Goal: Find specific page/section: Find specific page/section

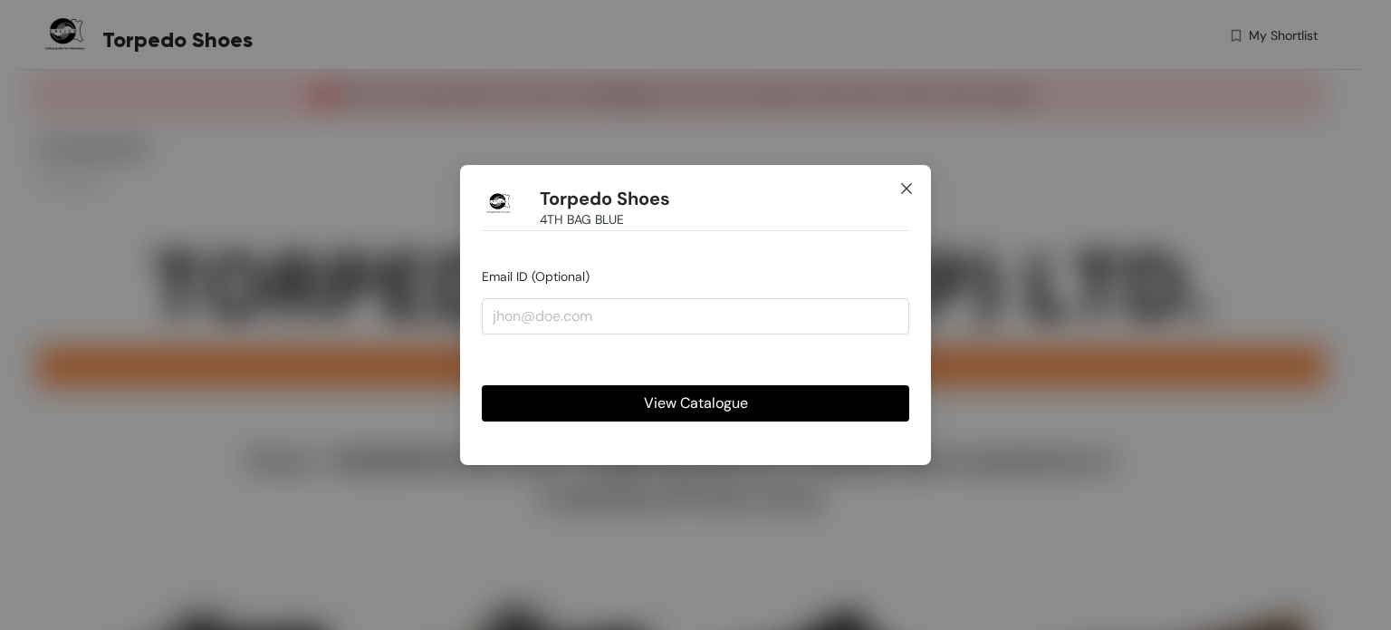
click at [913, 183] on icon "close" at bounding box center [906, 188] width 14 height 14
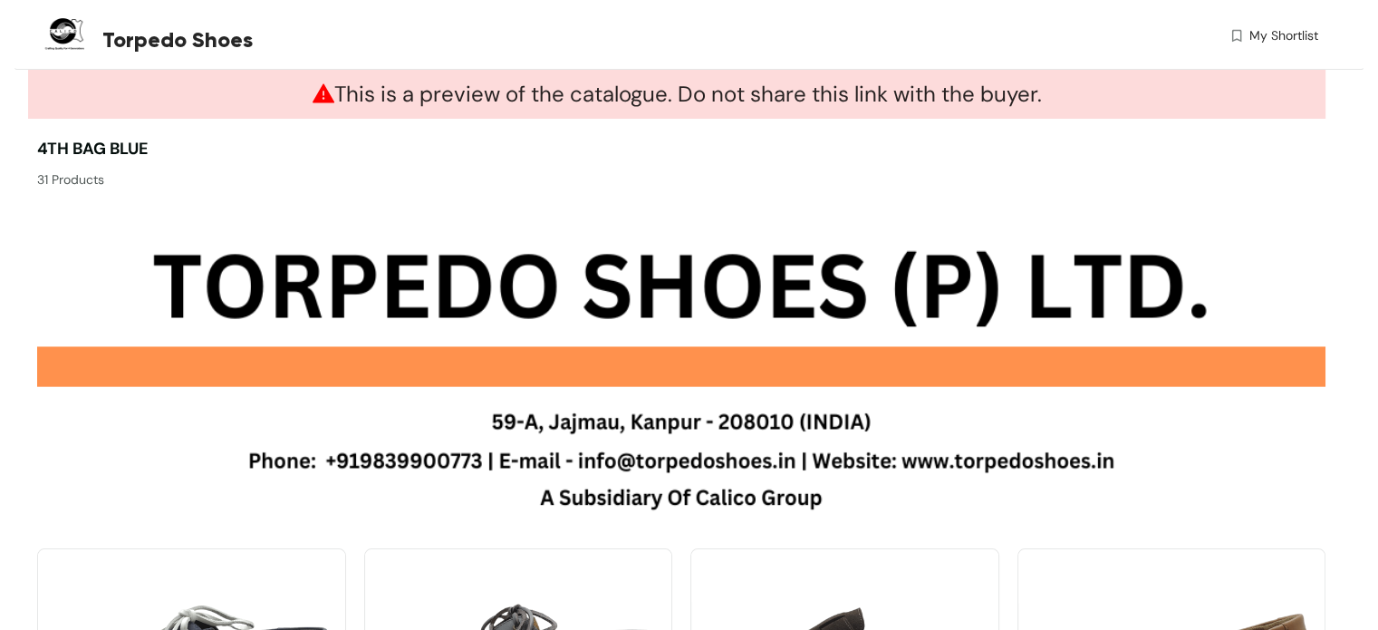
drag, startPoint x: 578, startPoint y: 398, endPoint x: 822, endPoint y: 293, distance: 266.2
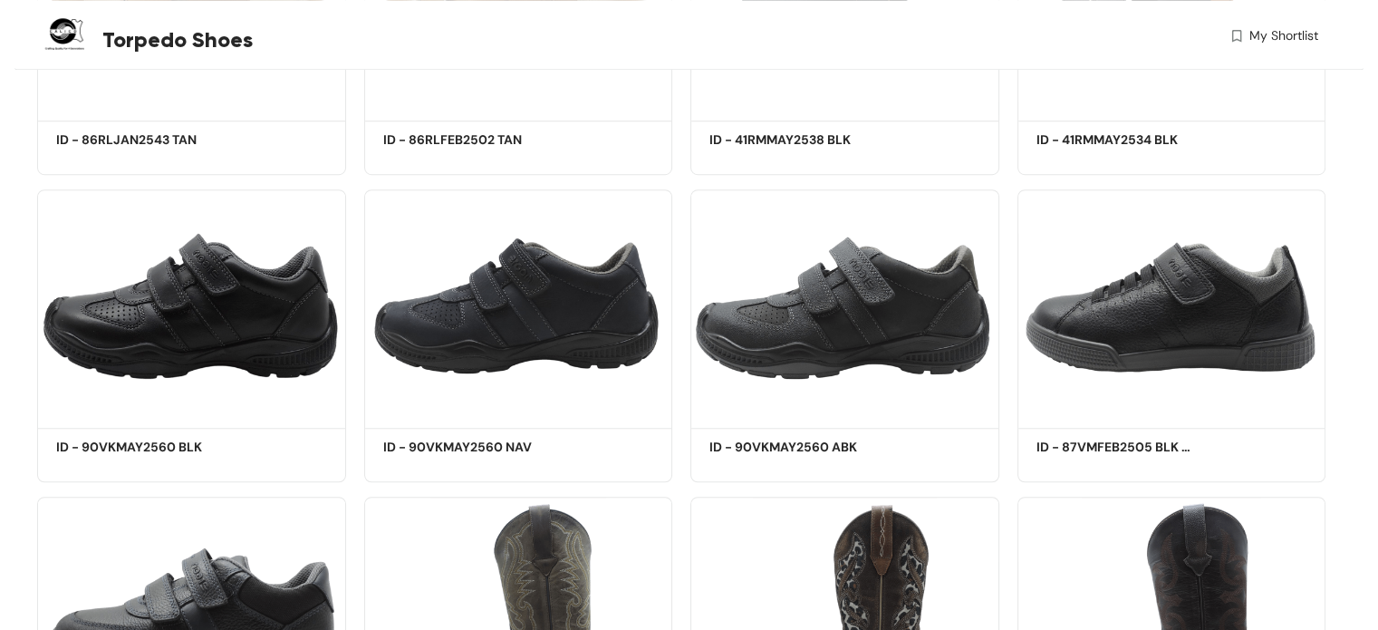
scroll to position [1329, 0]
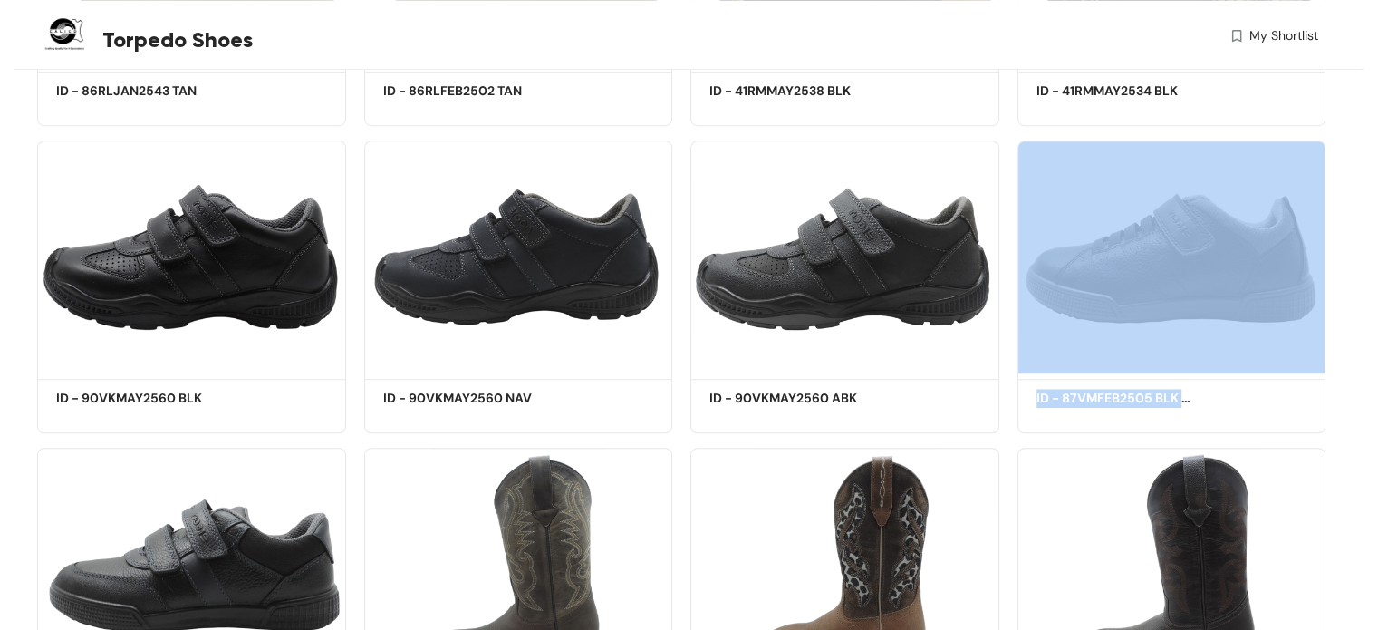
drag, startPoint x: 1342, startPoint y: 369, endPoint x: 1342, endPoint y: 409, distance: 39.9
click at [1342, 390] on div "This is a preview of the catalogue. Do not share this link with the buyer. 4TH …" at bounding box center [688, 230] width 1349 height 2978
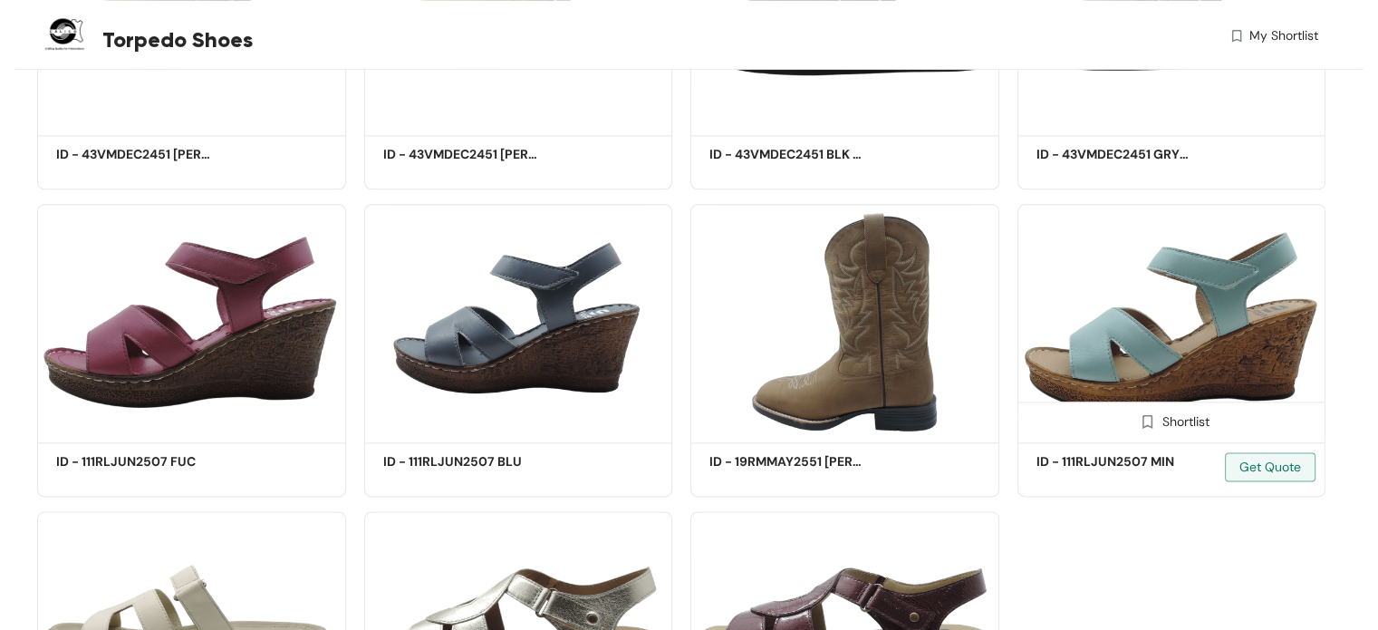
scroll to position [2179, 0]
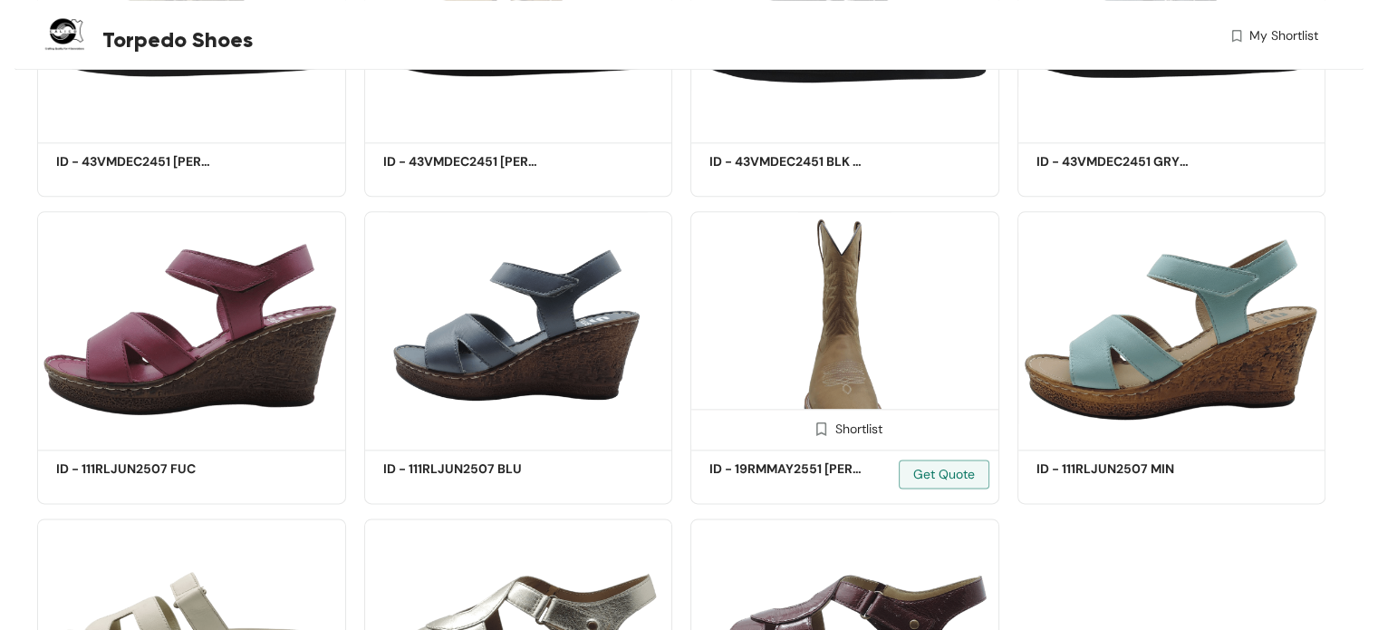
click at [832, 347] on img at bounding box center [844, 327] width 309 height 233
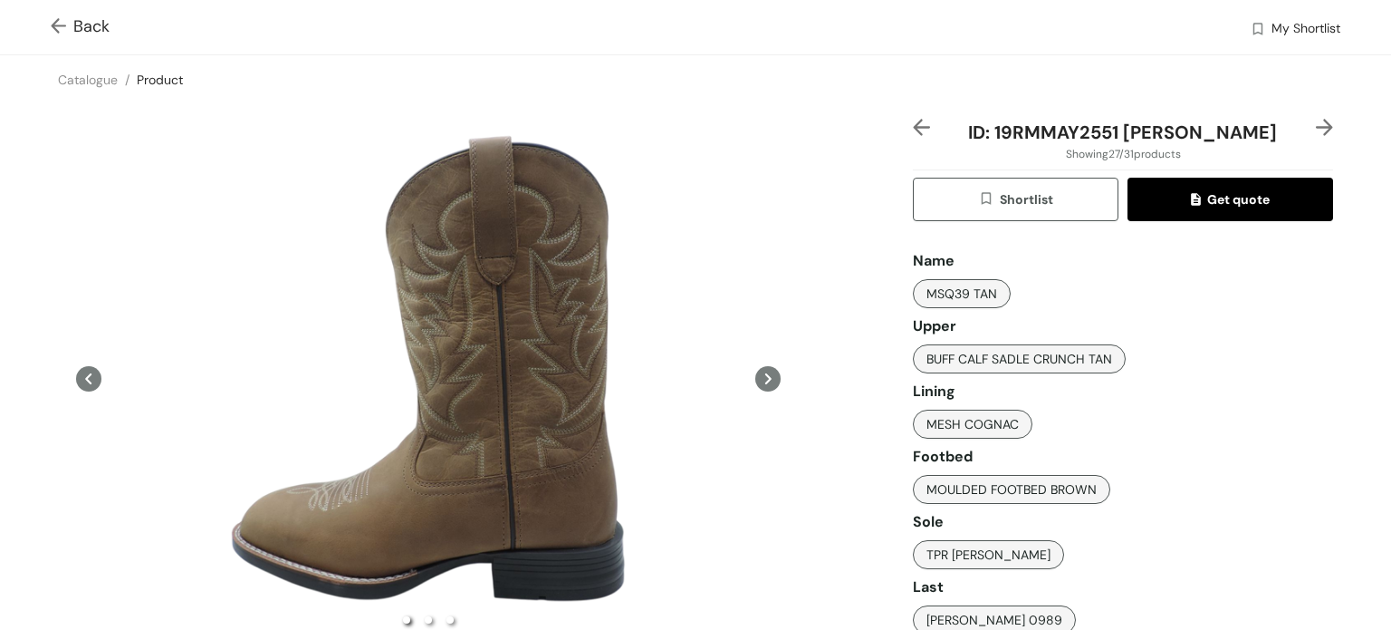
click at [756, 372] on icon at bounding box center [767, 378] width 25 height 25
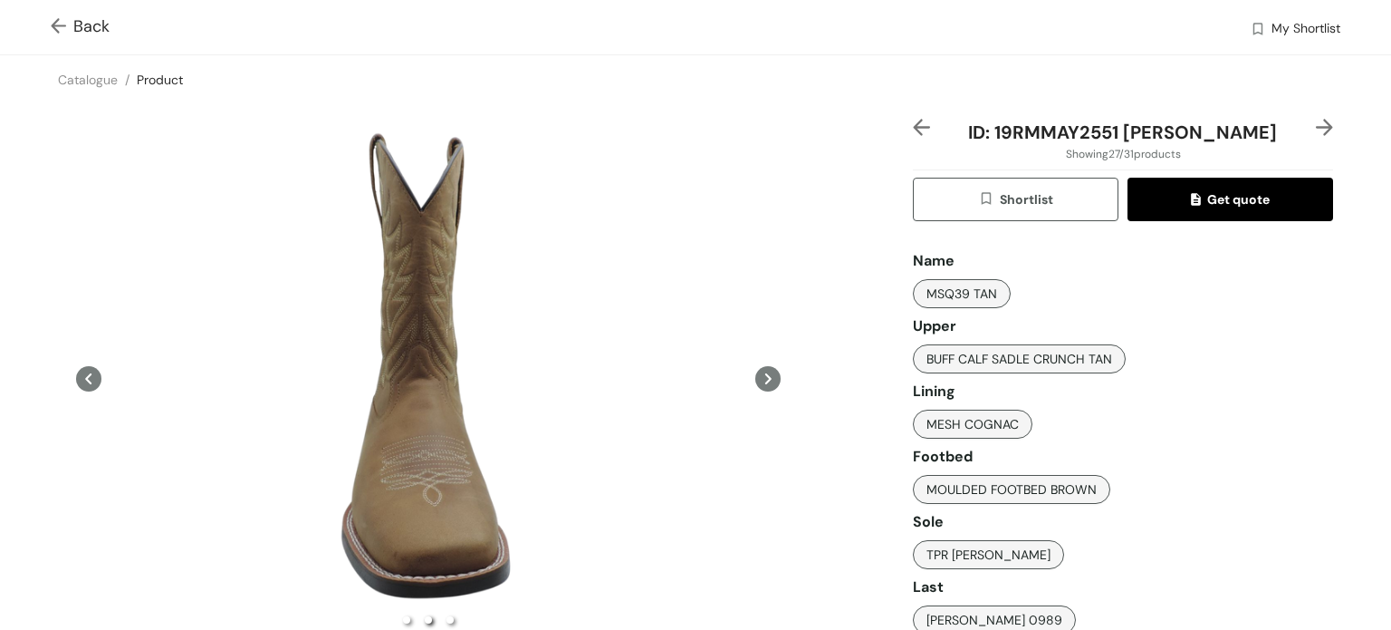
click at [756, 370] on icon at bounding box center [767, 378] width 25 height 25
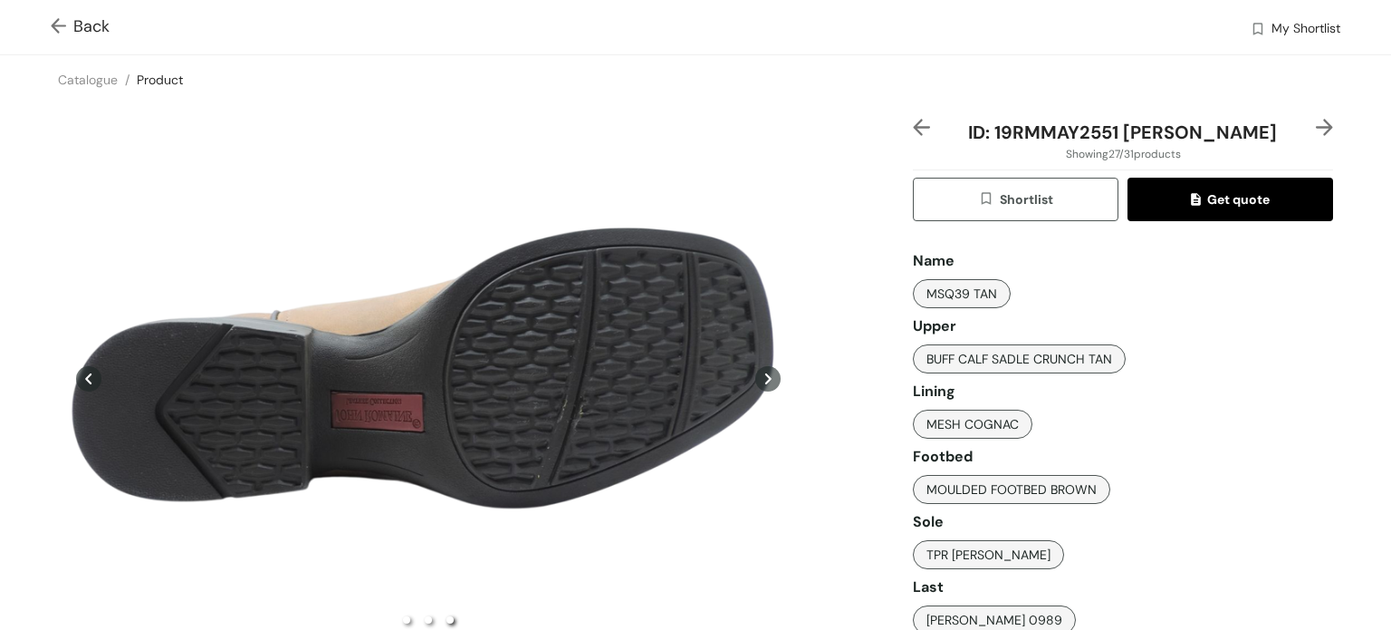
click at [756, 370] on icon at bounding box center [767, 378] width 25 height 25
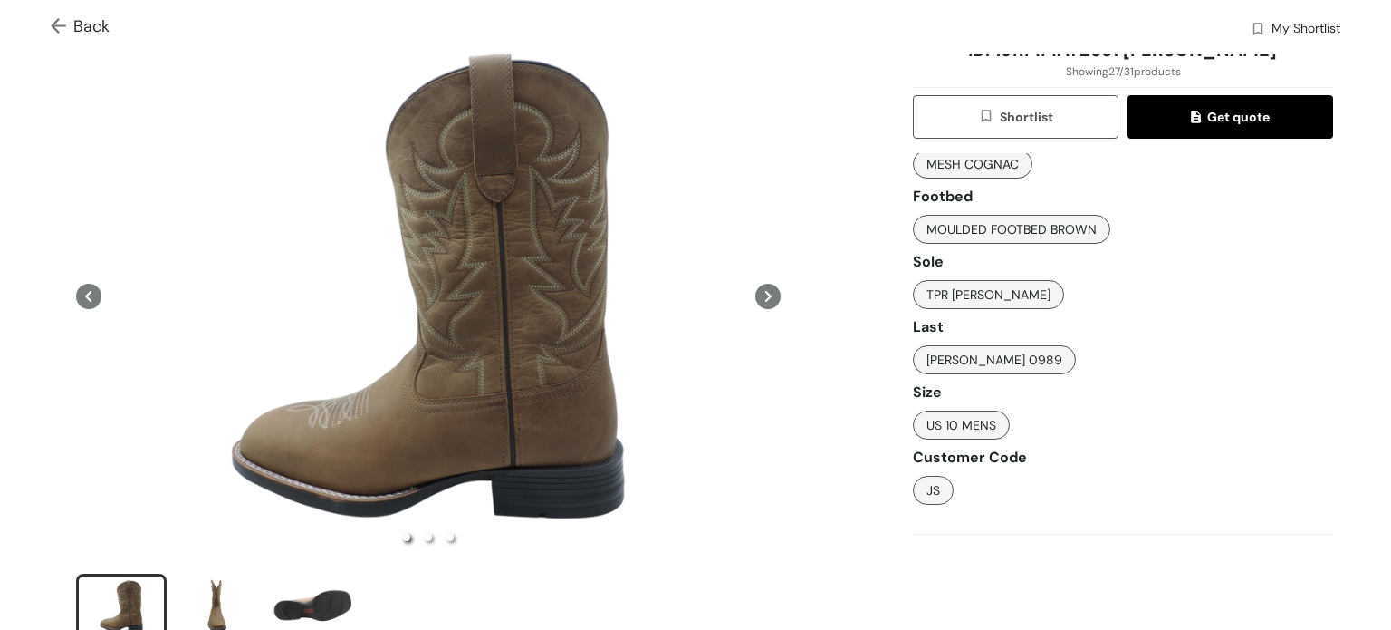
scroll to position [81, 0]
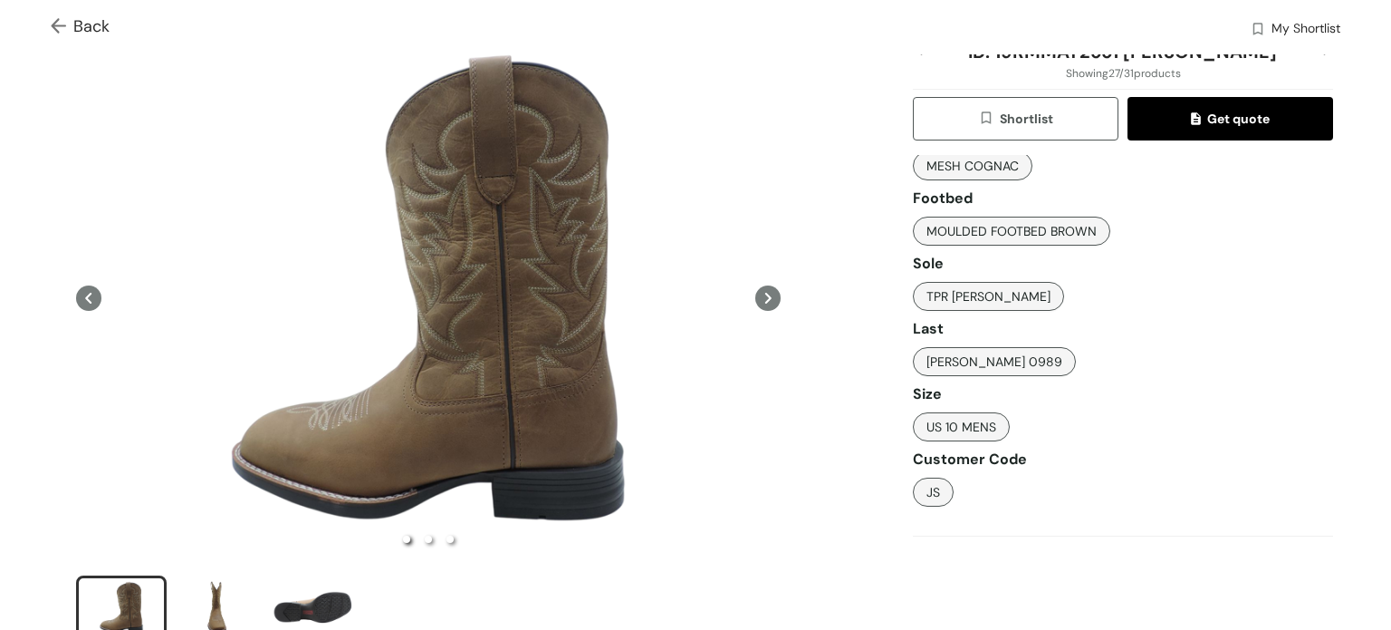
click at [761, 297] on icon at bounding box center [767, 297] width 25 height 25
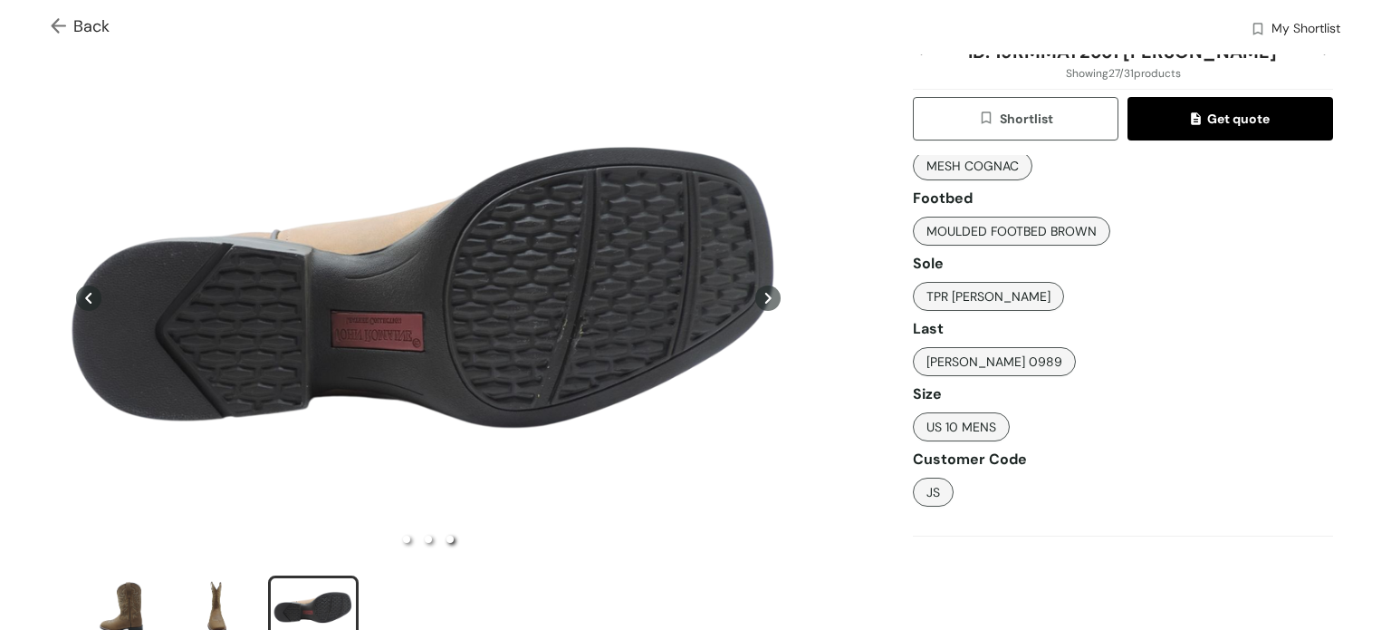
click at [761, 297] on icon at bounding box center [767, 297] width 25 height 25
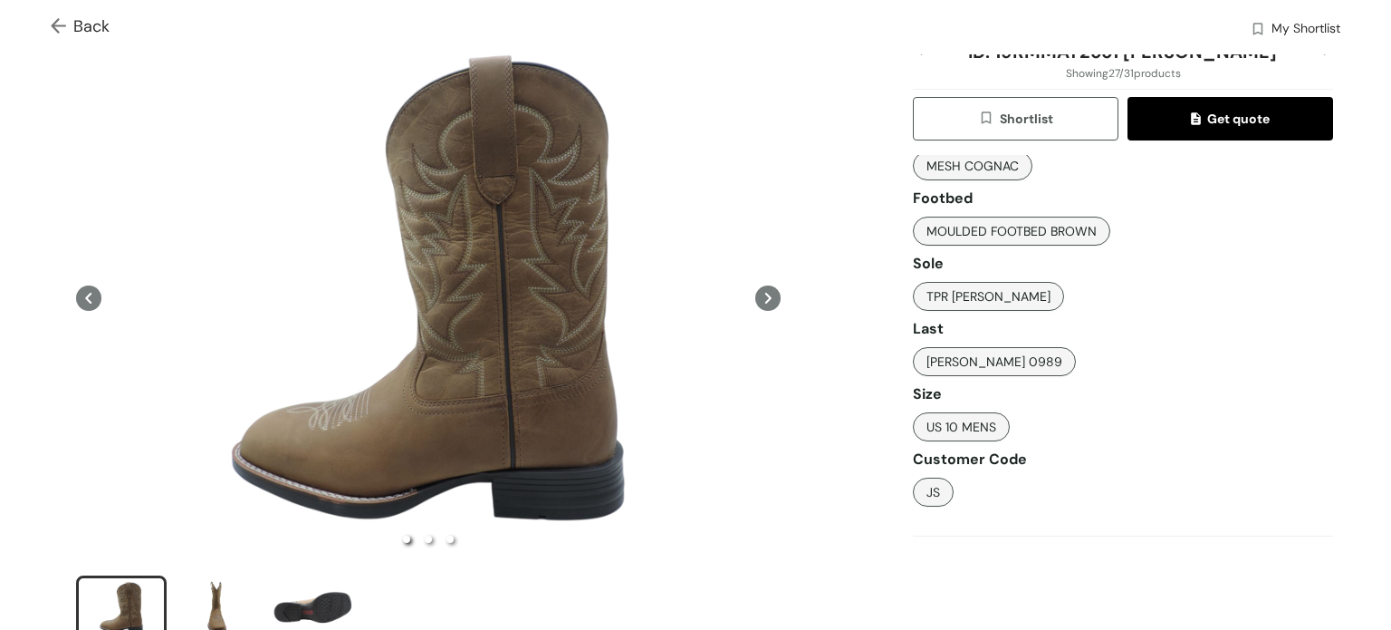
click at [761, 297] on icon at bounding box center [767, 297] width 25 height 25
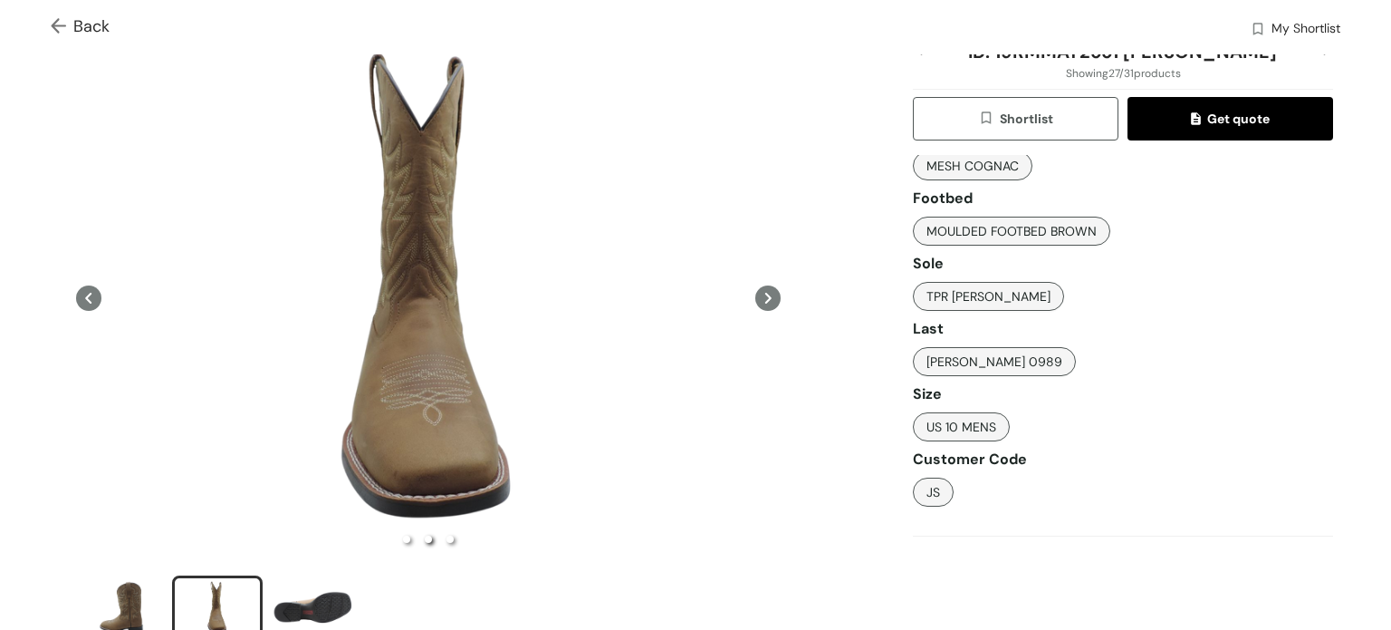
click at [87, 298] on icon at bounding box center [88, 297] width 25 height 25
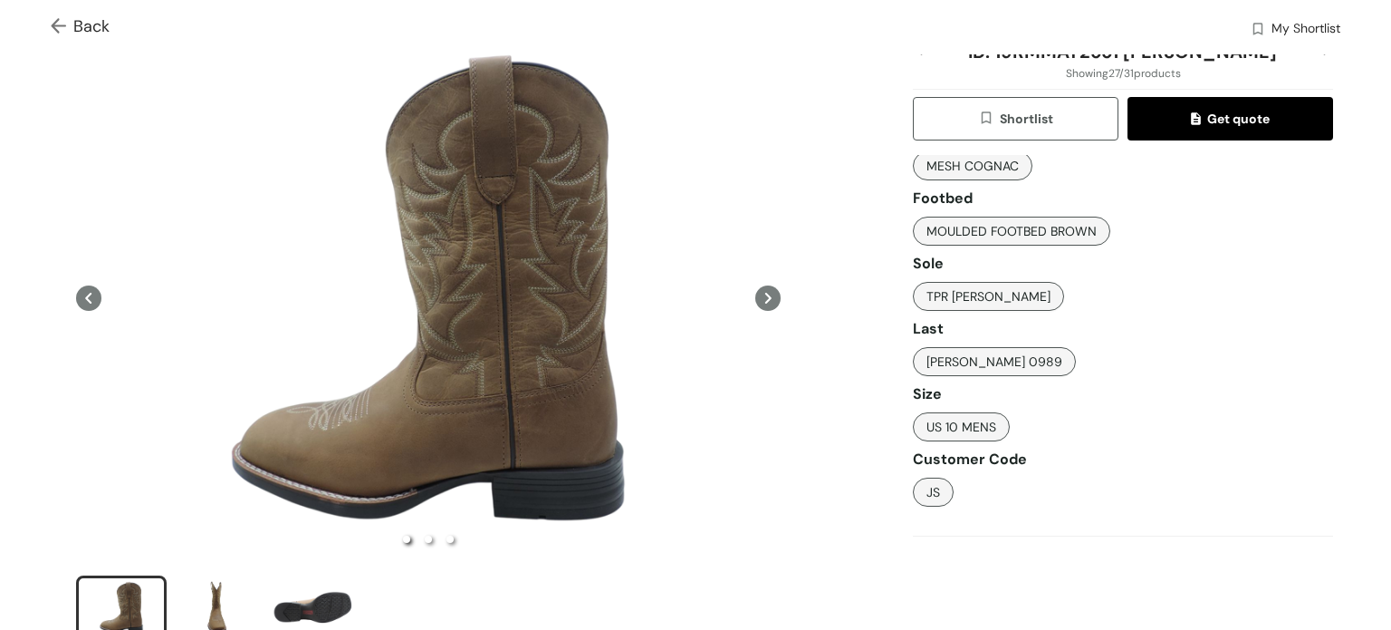
click at [756, 293] on icon at bounding box center [767, 297] width 25 height 25
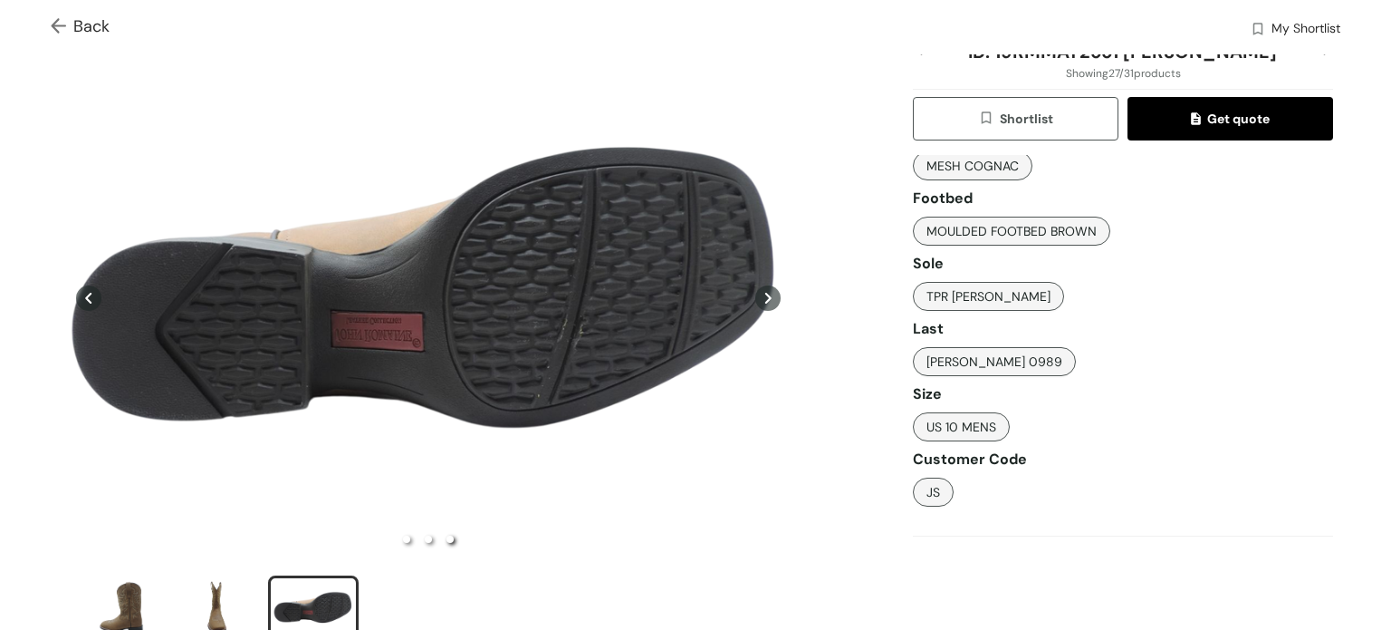
click at [91, 303] on icon at bounding box center [88, 297] width 25 height 25
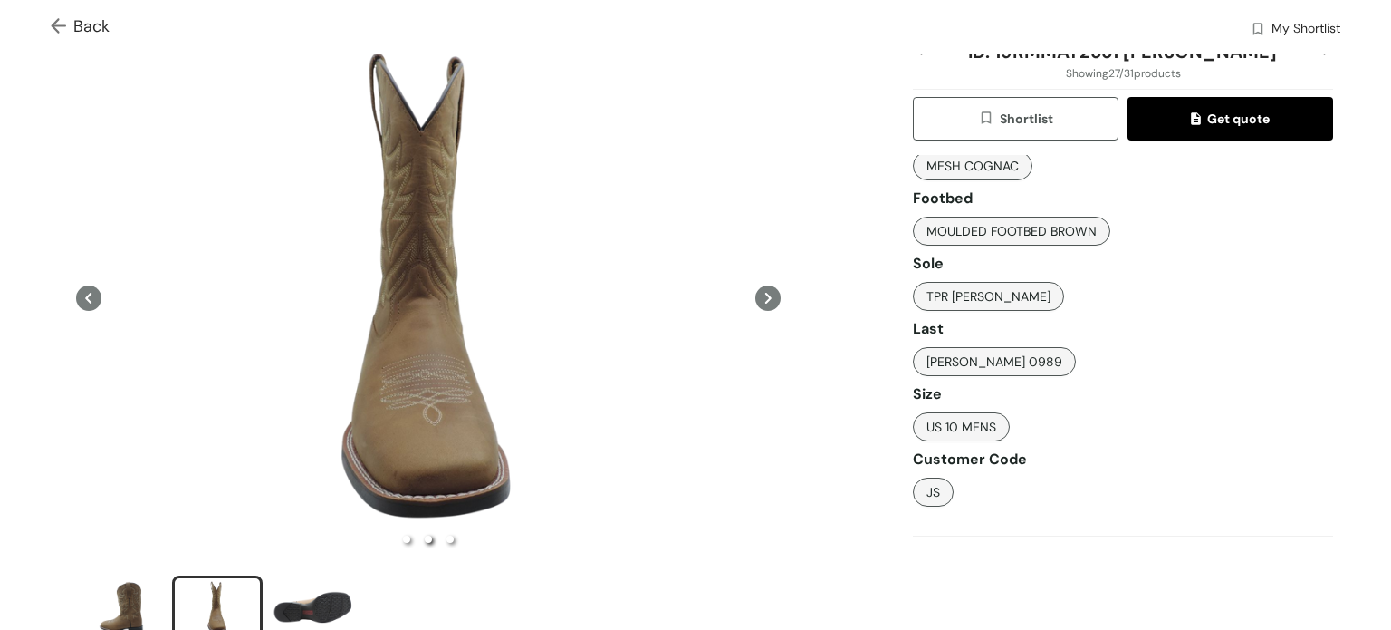
click at [89, 303] on icon at bounding box center [88, 297] width 25 height 25
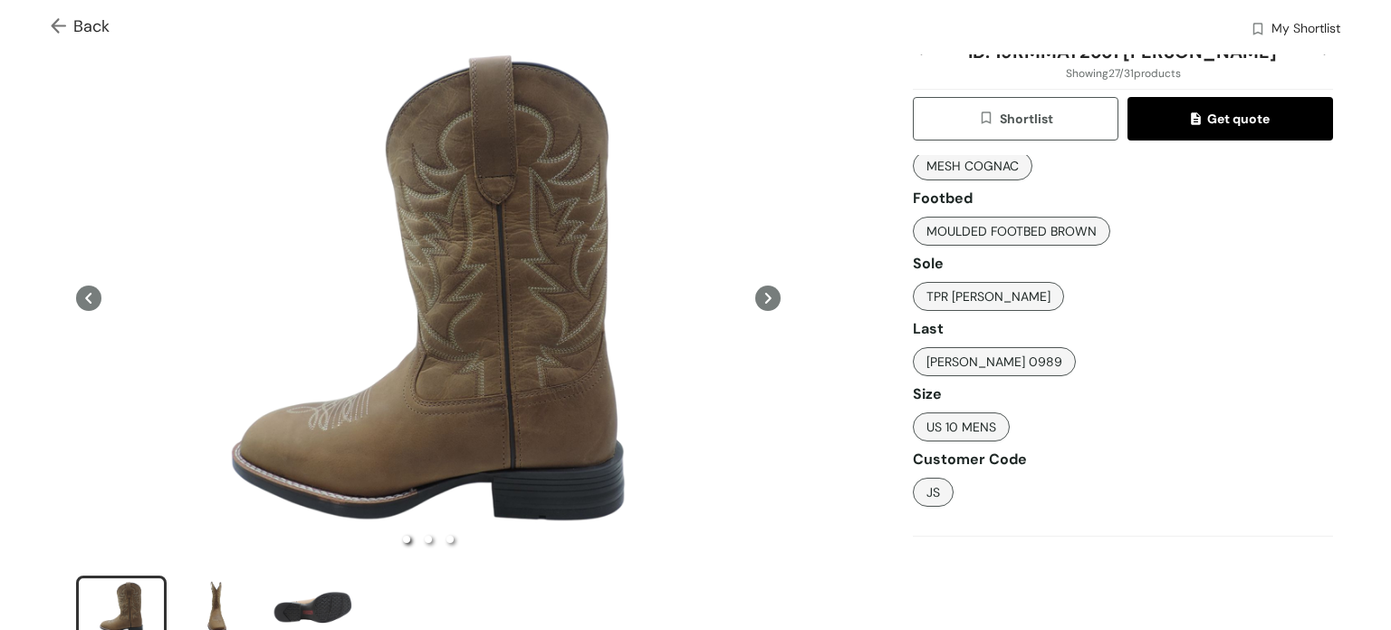
click at [54, 14] on span "Back" at bounding box center [80, 26] width 59 height 24
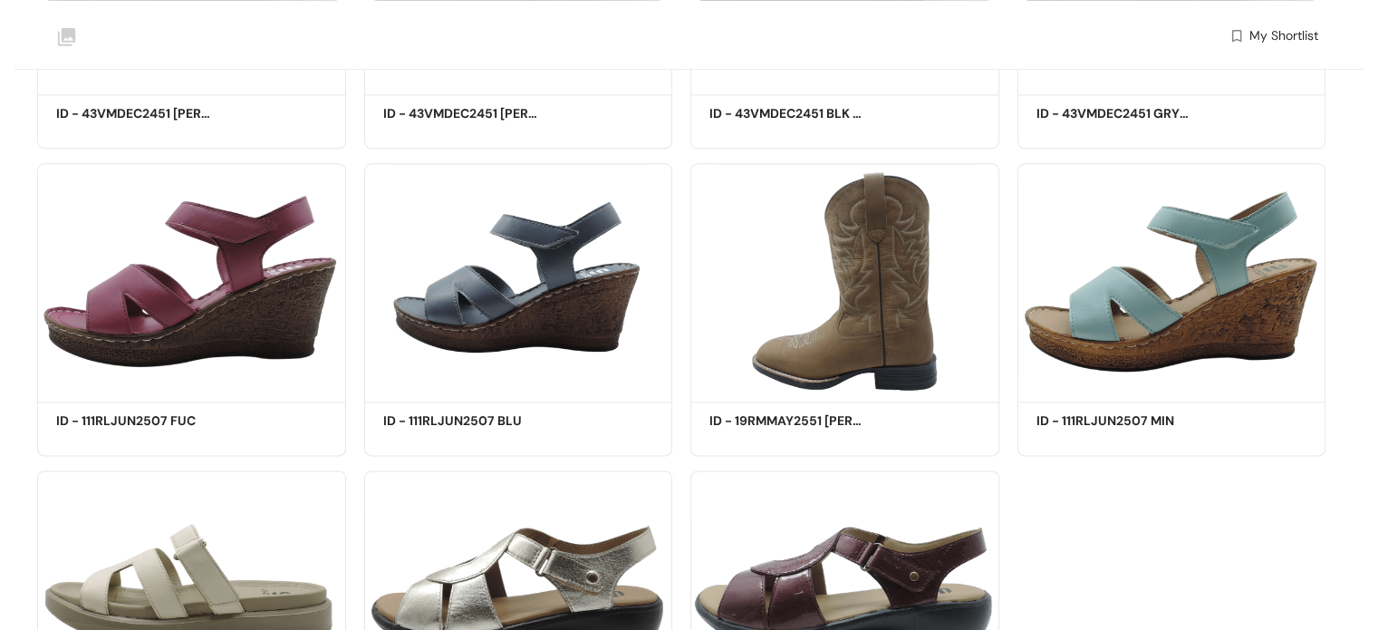
scroll to position [2196, 0]
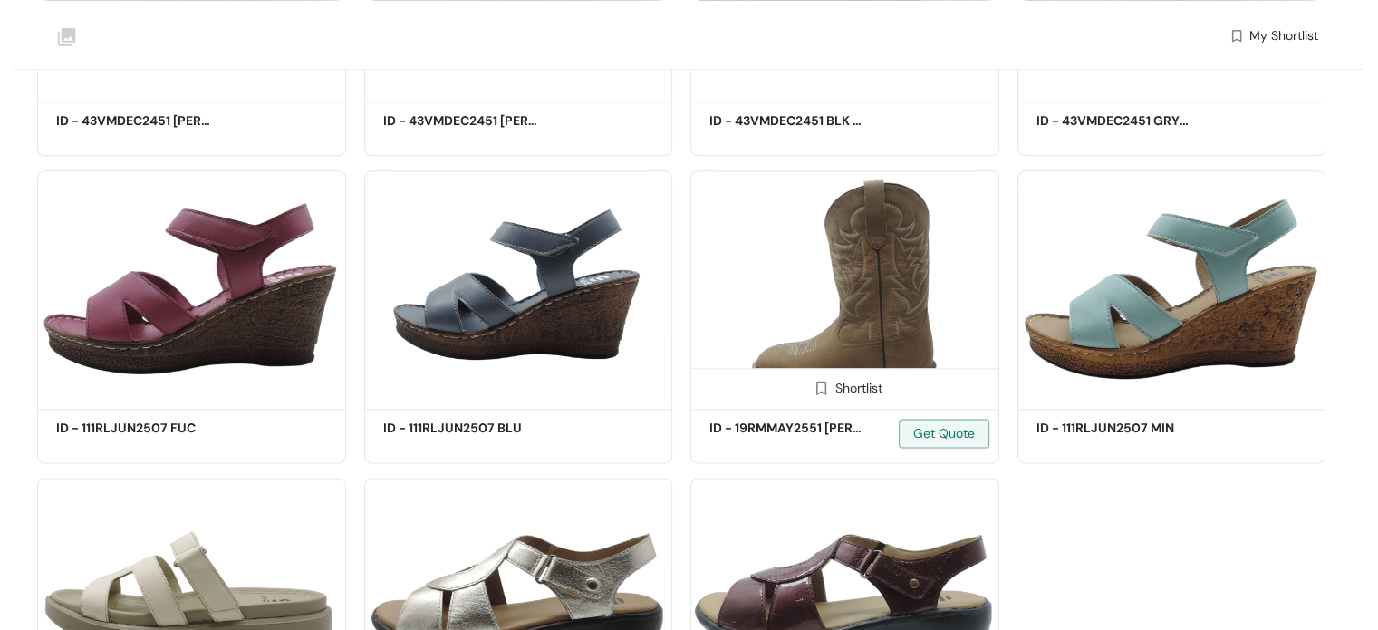
click at [822, 429] on h5 "ID - 19RMMAY2551 [PERSON_NAME]" at bounding box center [786, 427] width 154 height 19
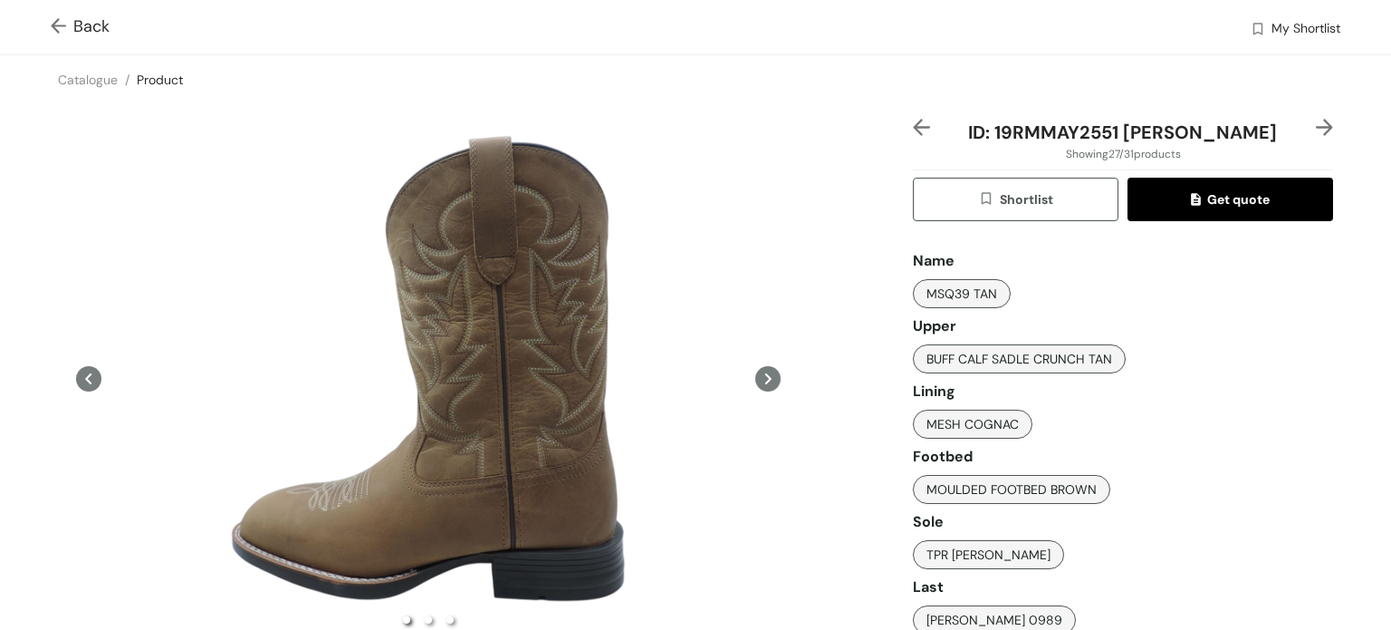
click at [63, 35] on img at bounding box center [62, 27] width 23 height 19
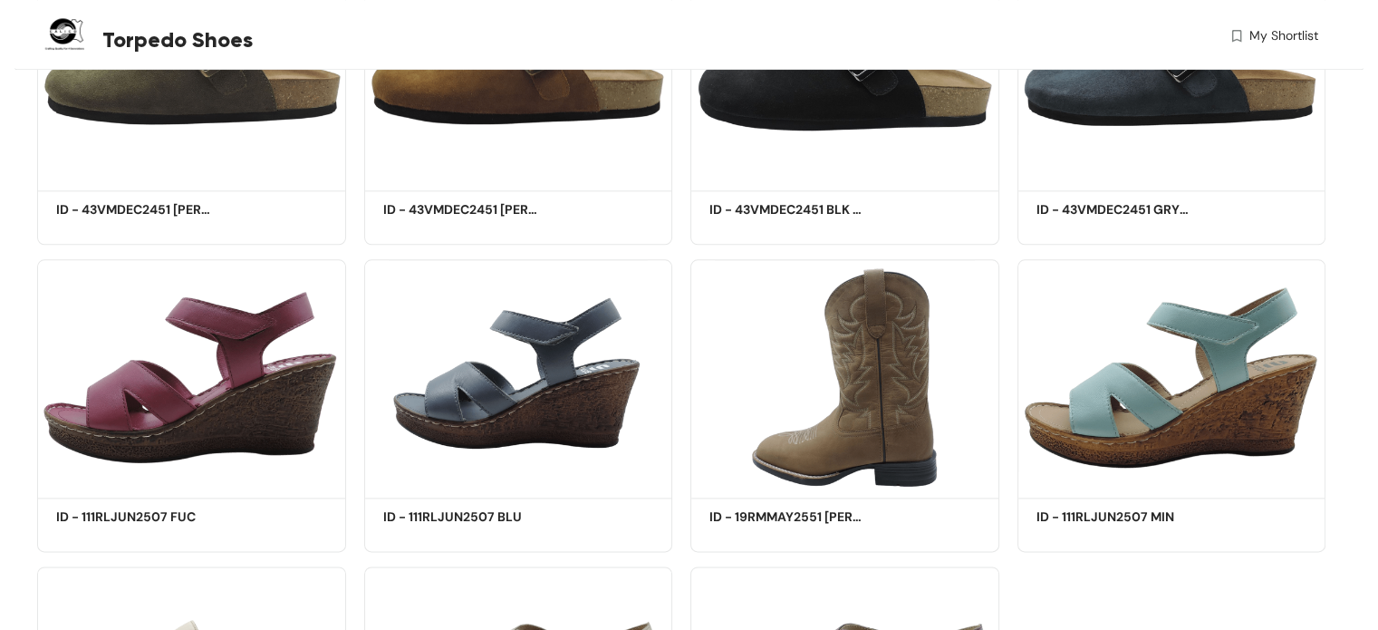
scroll to position [2158, 0]
